Goal: Transaction & Acquisition: Obtain resource

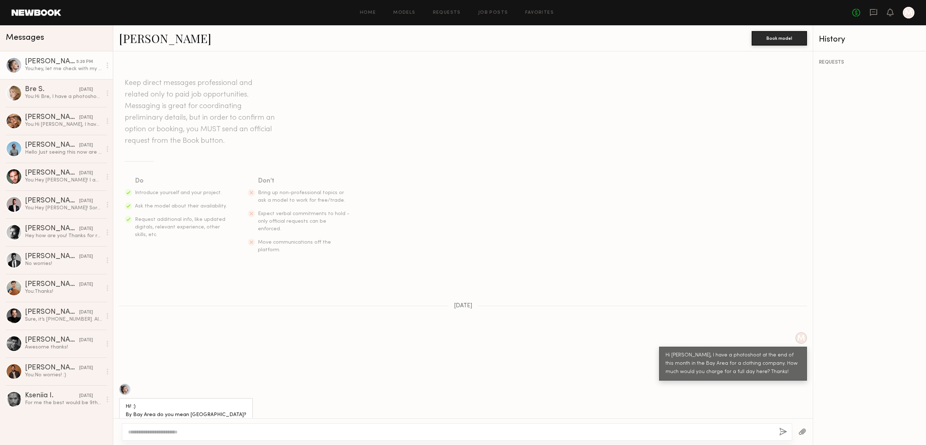
scroll to position [210, 0]
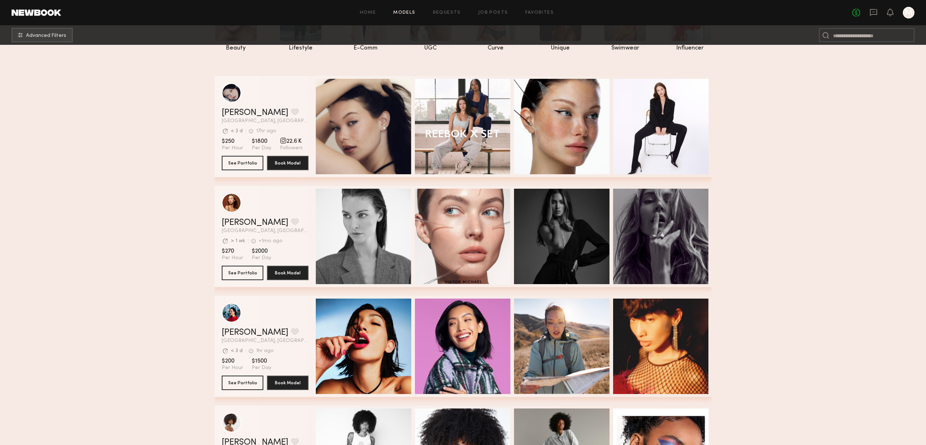
scroll to position [294, 0]
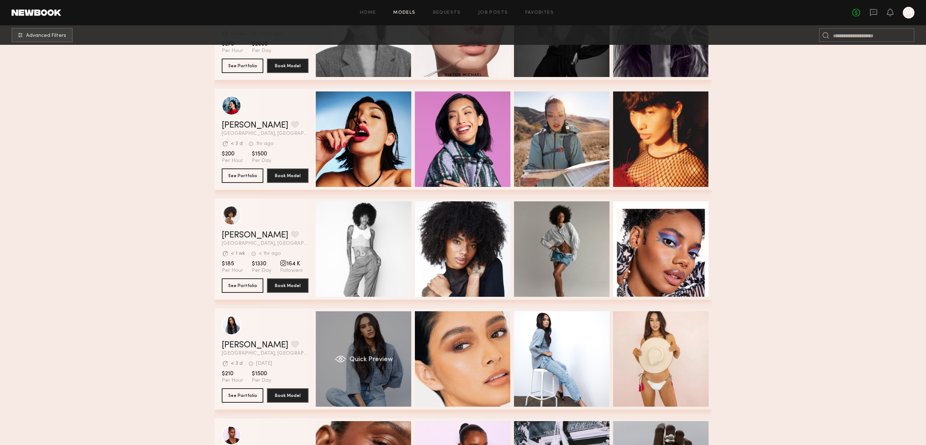
click at [362, 355] on div "Quick Preview" at bounding box center [364, 359] width 96 height 96
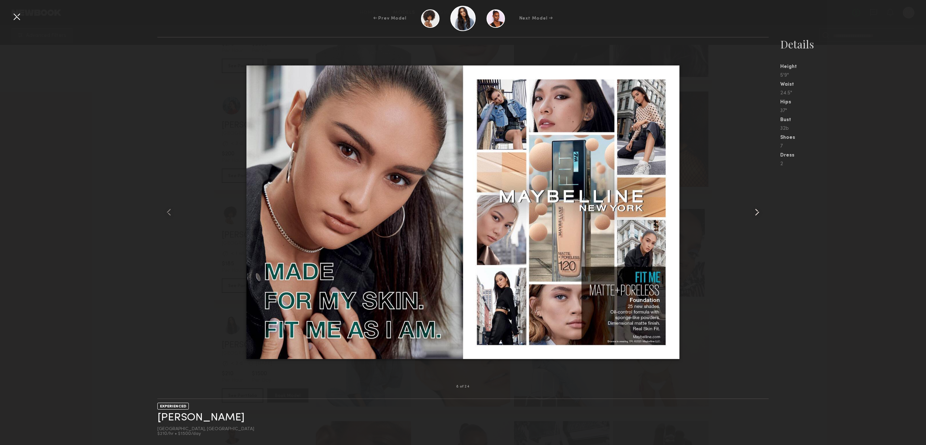
click at [748, 246] on div at bounding box center [756, 212] width 25 height 326
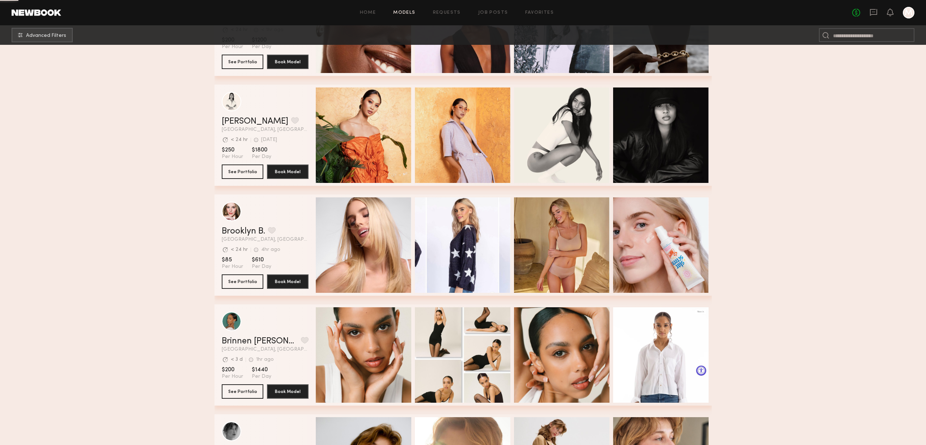
scroll to position [771, 0]
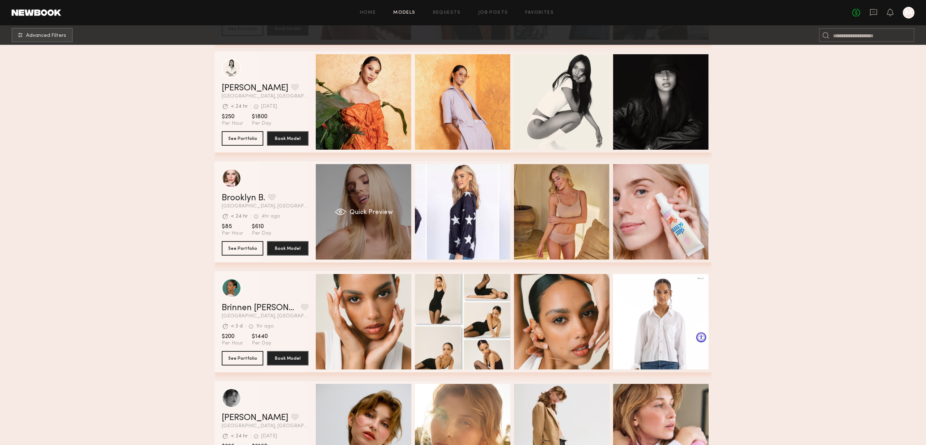
click at [374, 216] on span "Quick Preview" at bounding box center [370, 212] width 43 height 7
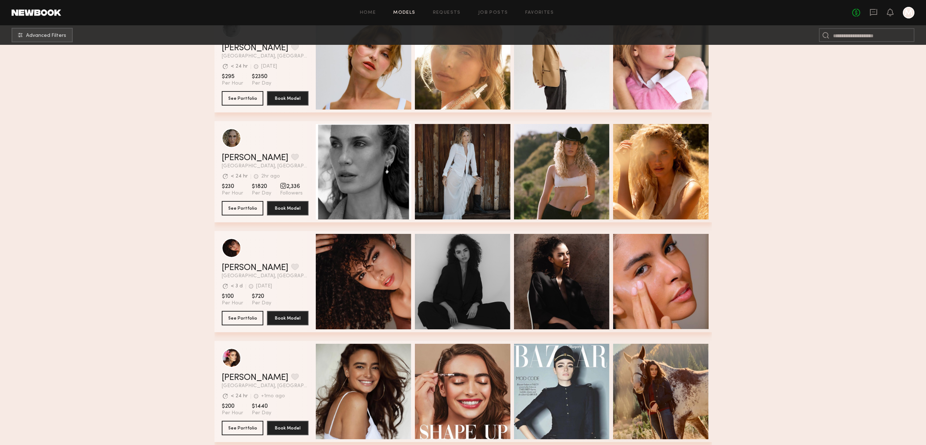
scroll to position [1136, 0]
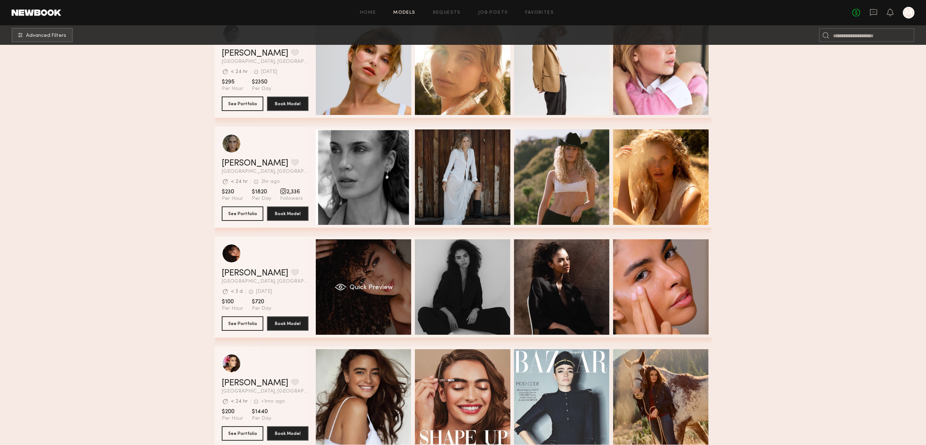
click at [382, 281] on div "Quick Preview" at bounding box center [364, 287] width 96 height 96
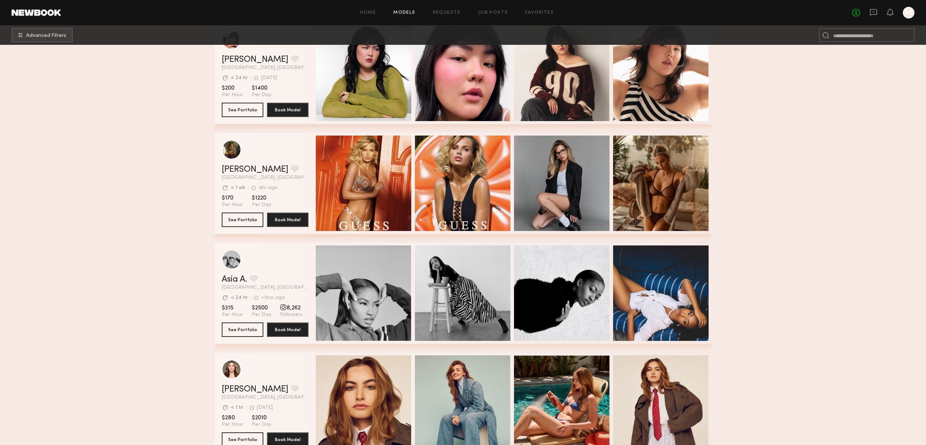
scroll to position [1999, 0]
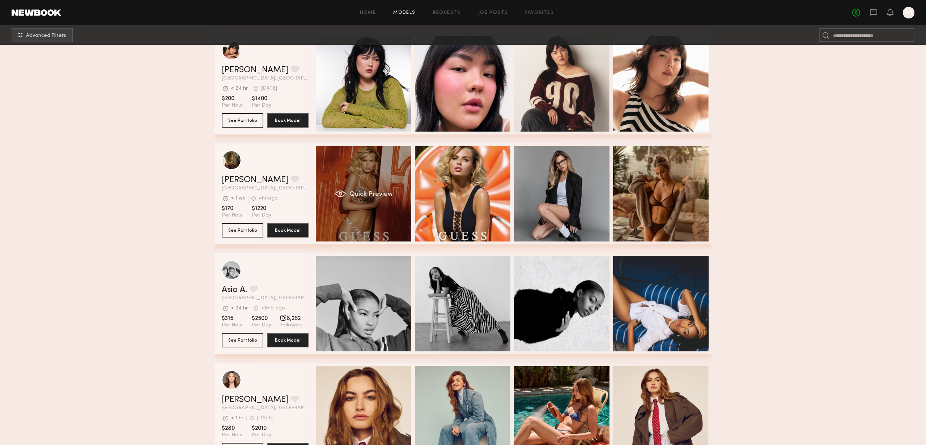
click at [372, 169] on div "Quick Preview" at bounding box center [364, 194] width 96 height 96
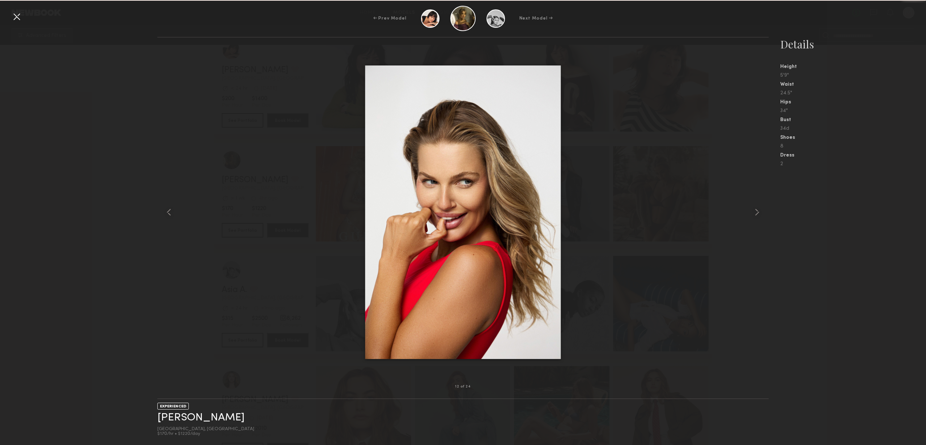
click at [686, 181] on div at bounding box center [462, 212] width 611 height 326
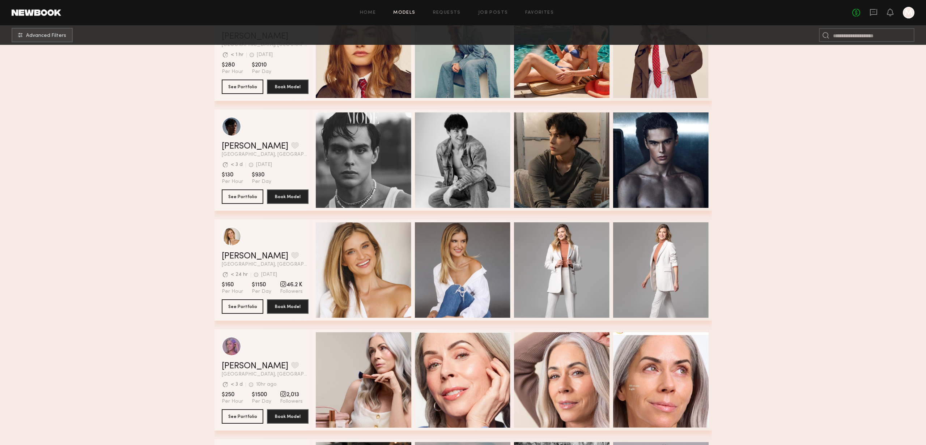
scroll to position [2484, 0]
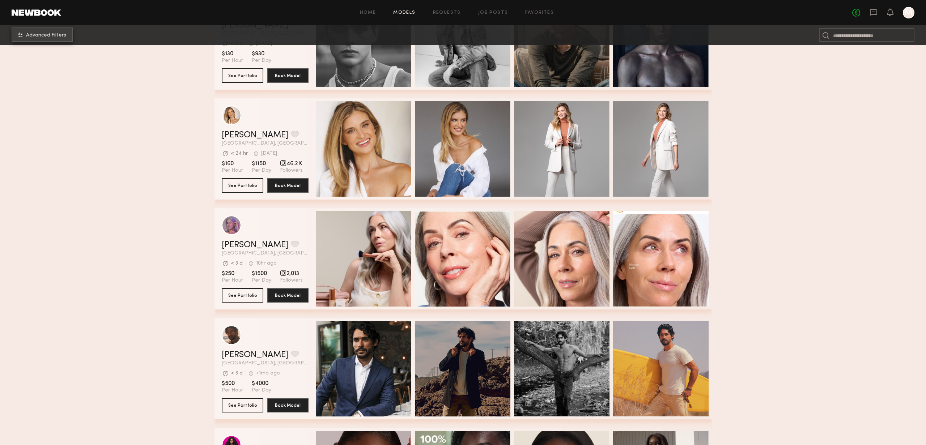
click at [48, 35] on span "Advanced Filters" at bounding box center [46, 35] width 40 height 5
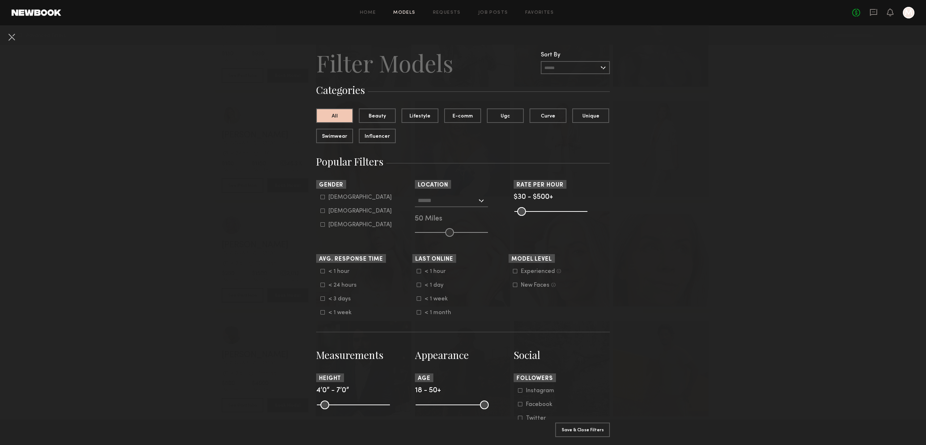
click at [473, 202] on input "text" at bounding box center [447, 200] width 59 height 12
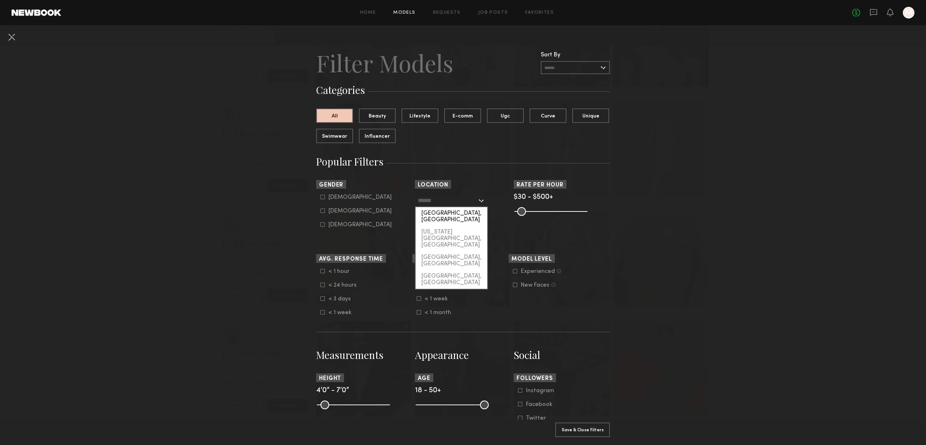
click at [467, 216] on div "[GEOGRAPHIC_DATA], [GEOGRAPHIC_DATA]" at bounding box center [452, 216] width 72 height 19
type input "**********"
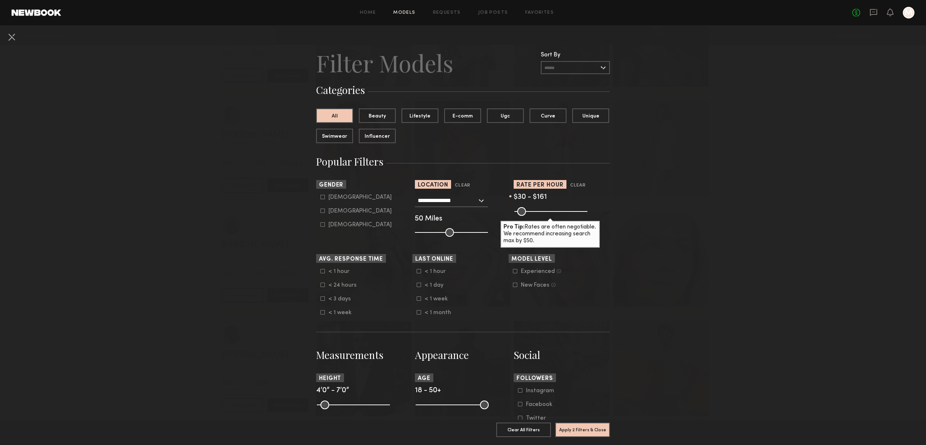
drag, startPoint x: 582, startPoint y: 211, endPoint x: 537, endPoint y: 211, distance: 45.2
type input "***"
click at [537, 211] on input "range" at bounding box center [550, 211] width 73 height 9
drag, startPoint x: 519, startPoint y: 211, endPoint x: 529, endPoint y: 214, distance: 10.6
type input "***"
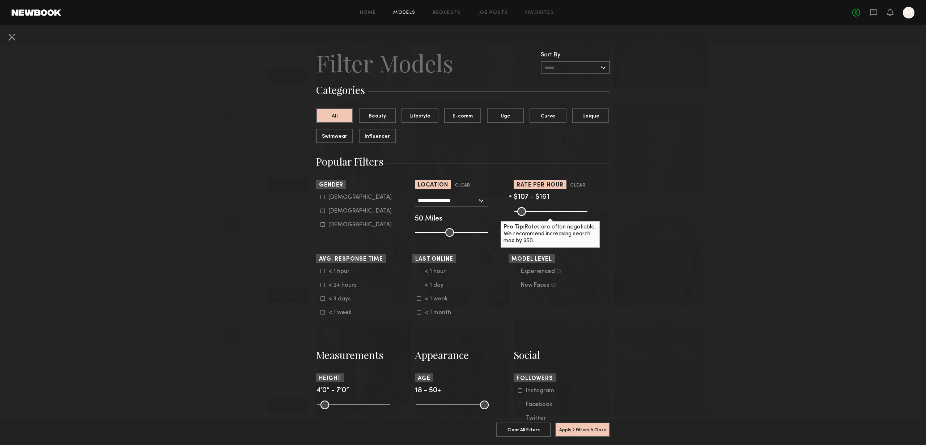
click at [529, 214] on input "range" at bounding box center [550, 211] width 73 height 9
click at [332, 212] on div "[DEMOGRAPHIC_DATA]" at bounding box center [359, 211] width 63 height 4
type input "**"
click at [516, 273] on icon at bounding box center [515, 271] width 4 height 4
drag, startPoint x: 483, startPoint y: 411, endPoint x: 452, endPoint y: 414, distance: 31.6
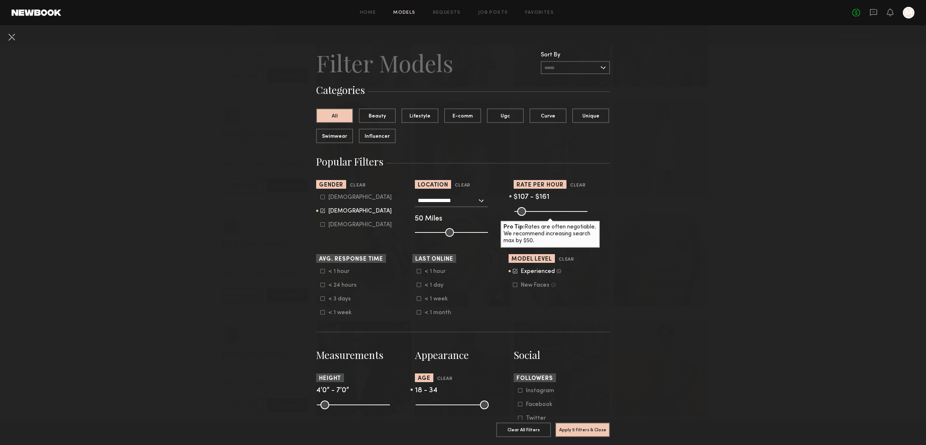
type input "**"
click at [452, 410] on input "range" at bounding box center [452, 405] width 73 height 9
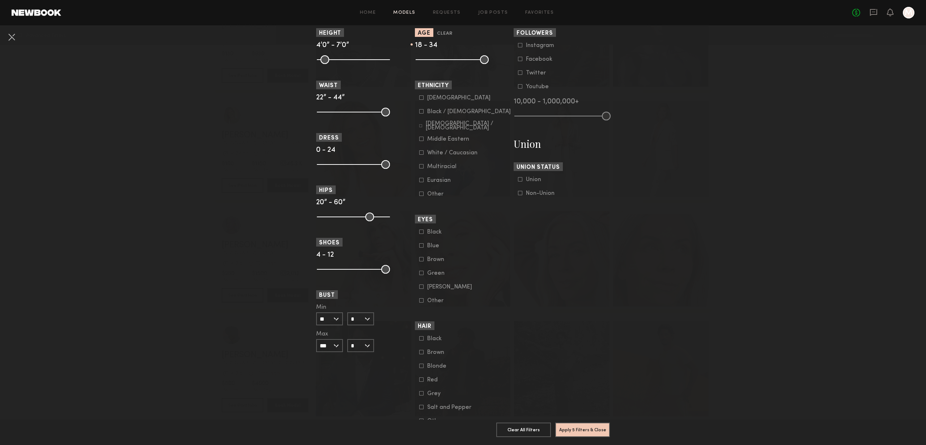
scroll to position [405, 0]
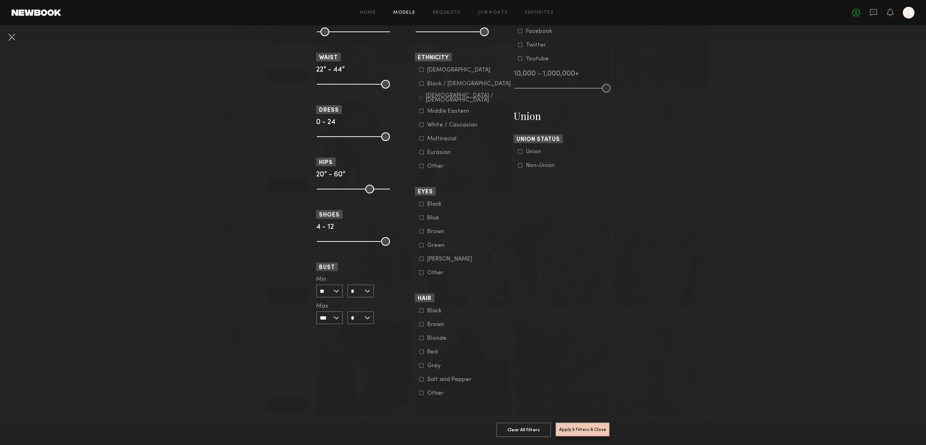
click at [579, 429] on button "Apply 5 Filters & Close" at bounding box center [582, 430] width 55 height 14
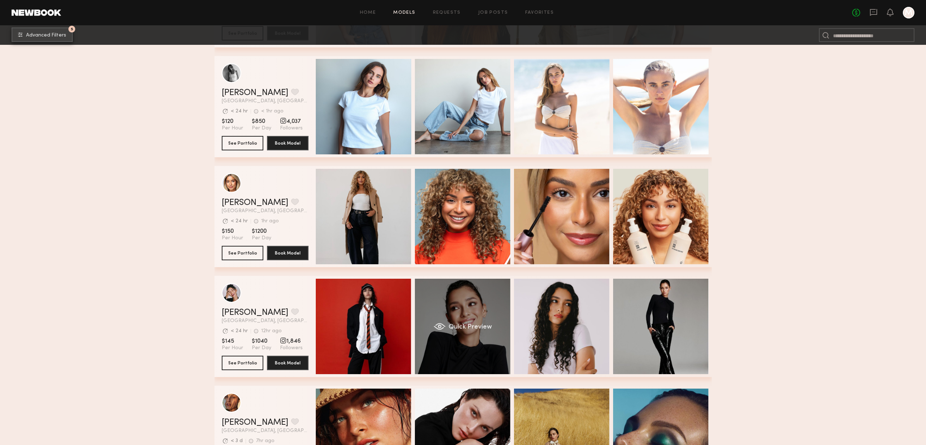
scroll to position [0, 3]
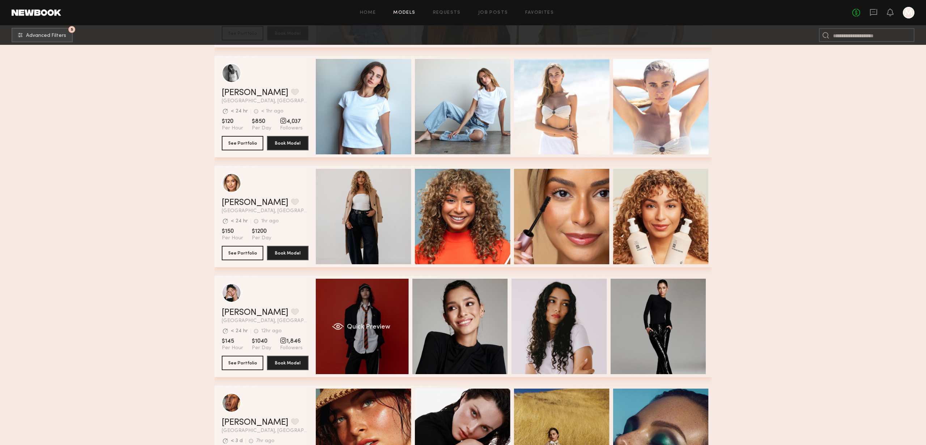
click at [359, 314] on div "Quick Preview" at bounding box center [361, 327] width 96 height 96
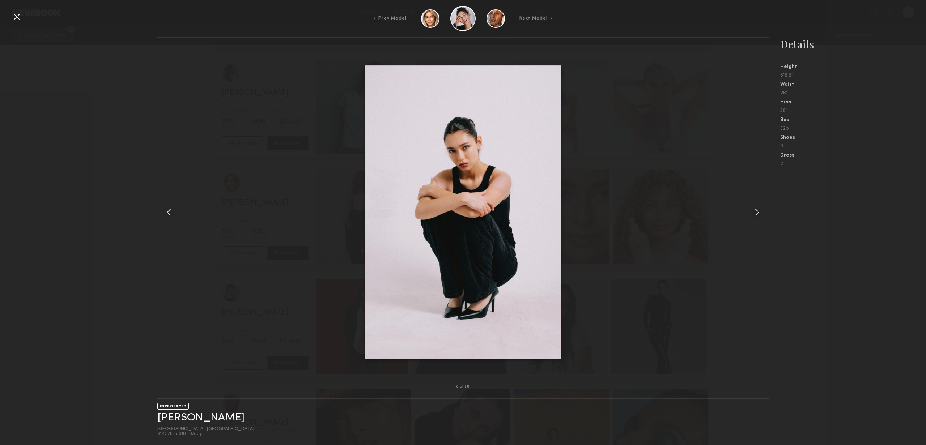
click at [16, 16] on div at bounding box center [17, 17] width 12 height 12
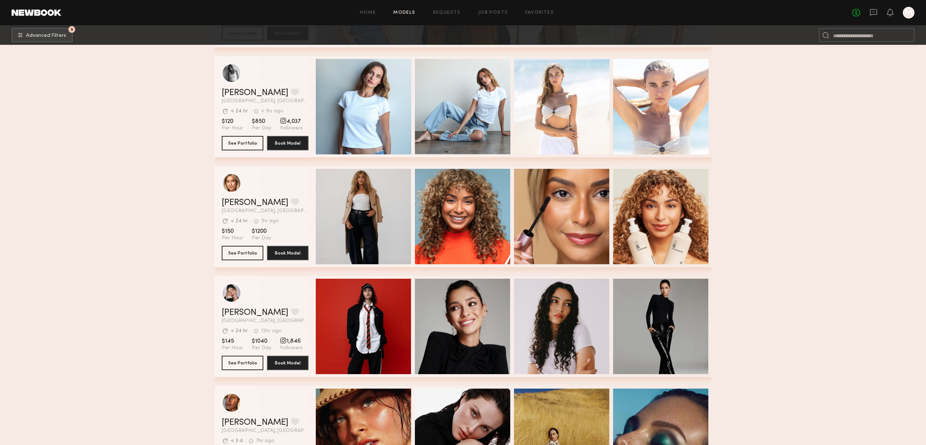
scroll to position [558, 0]
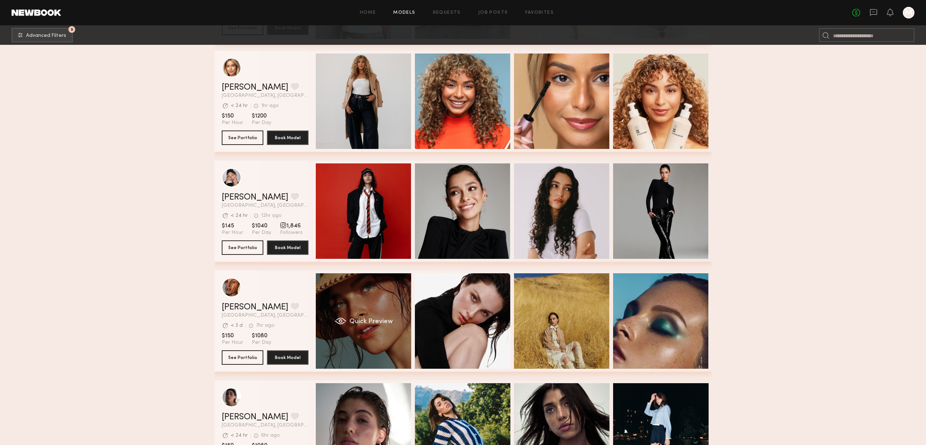
click at [349, 314] on div "Quick Preview" at bounding box center [364, 321] width 96 height 96
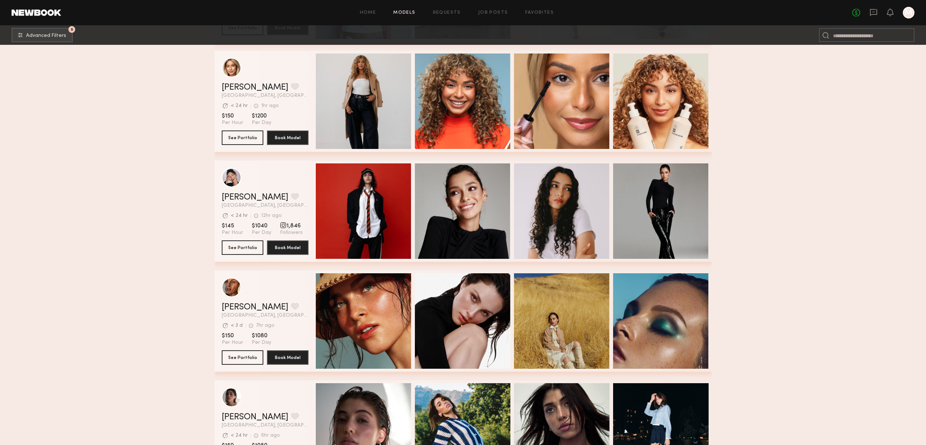
click at [772, 200] on section "Filter by Category beauty lifestyle e-comm UGC curve unique swimwear influencer…" at bounding box center [463, 209] width 926 height 1444
